Goal: Navigation & Orientation: Find specific page/section

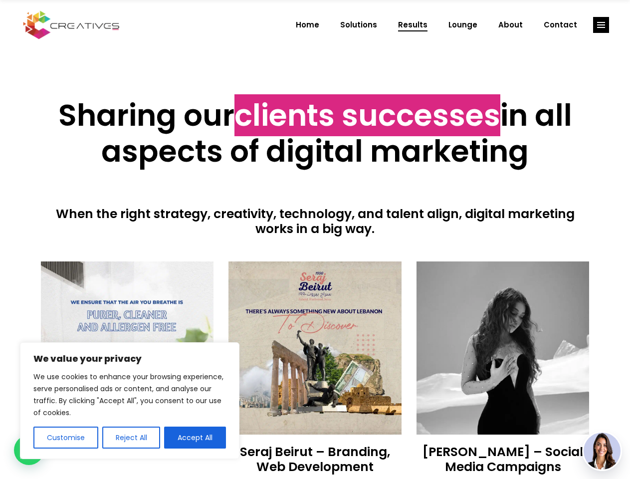
click at [315, 239] on div at bounding box center [315, 248] width 548 height 25
click at [65, 437] on button "Customise" at bounding box center [65, 437] width 65 height 22
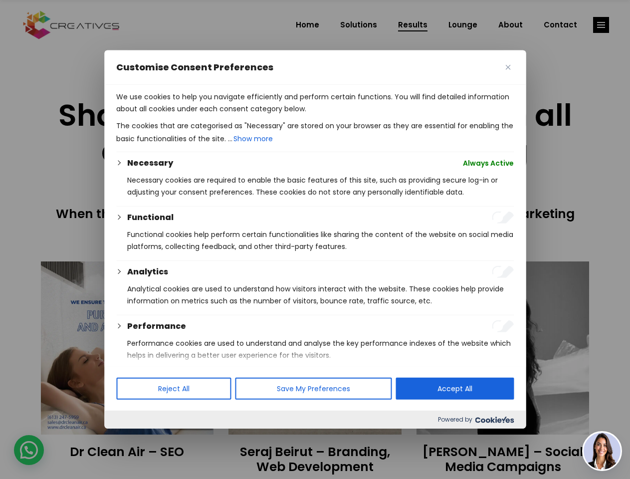
click at [131, 437] on div at bounding box center [315, 239] width 630 height 479
click at [195, 115] on p "We use cookies to help you navigate efficiently and perform certain functions. …" at bounding box center [314, 103] width 397 height 24
click at [601, 25] on div at bounding box center [315, 239] width 630 height 479
click at [602, 451] on img at bounding box center [601, 450] width 37 height 37
